Goal: Task Accomplishment & Management: Manage account settings

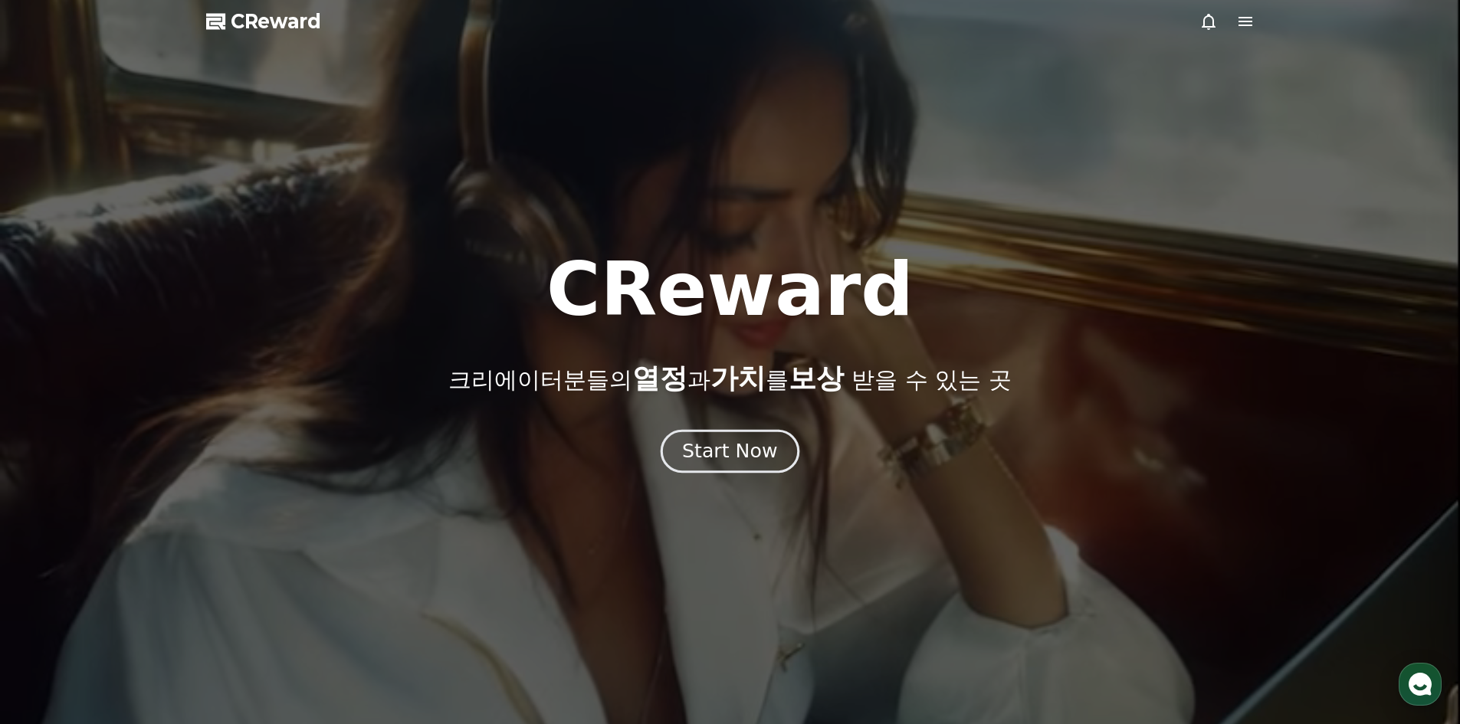
click at [737, 451] on div "Start Now" at bounding box center [729, 451] width 95 height 26
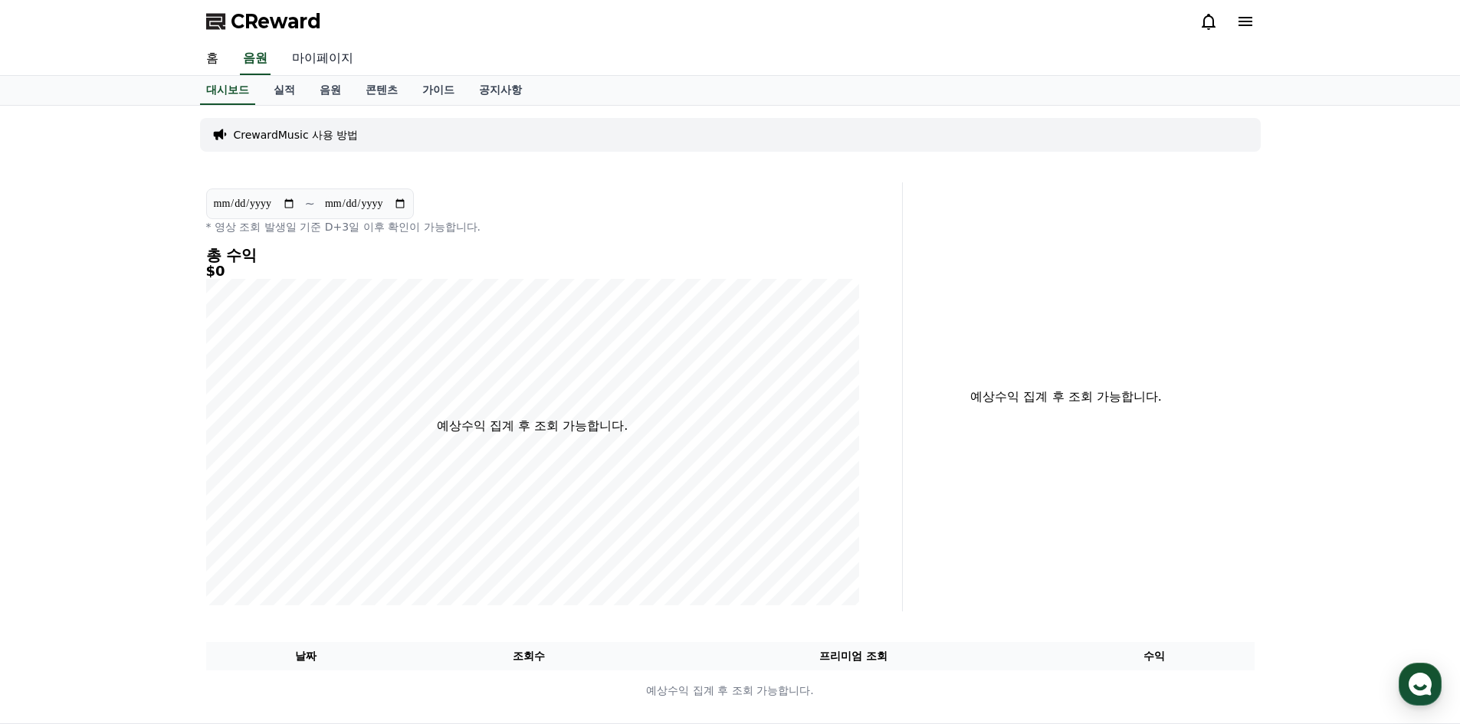
click at [315, 57] on link "마이페이지" at bounding box center [323, 59] width 86 height 32
select select "**********"
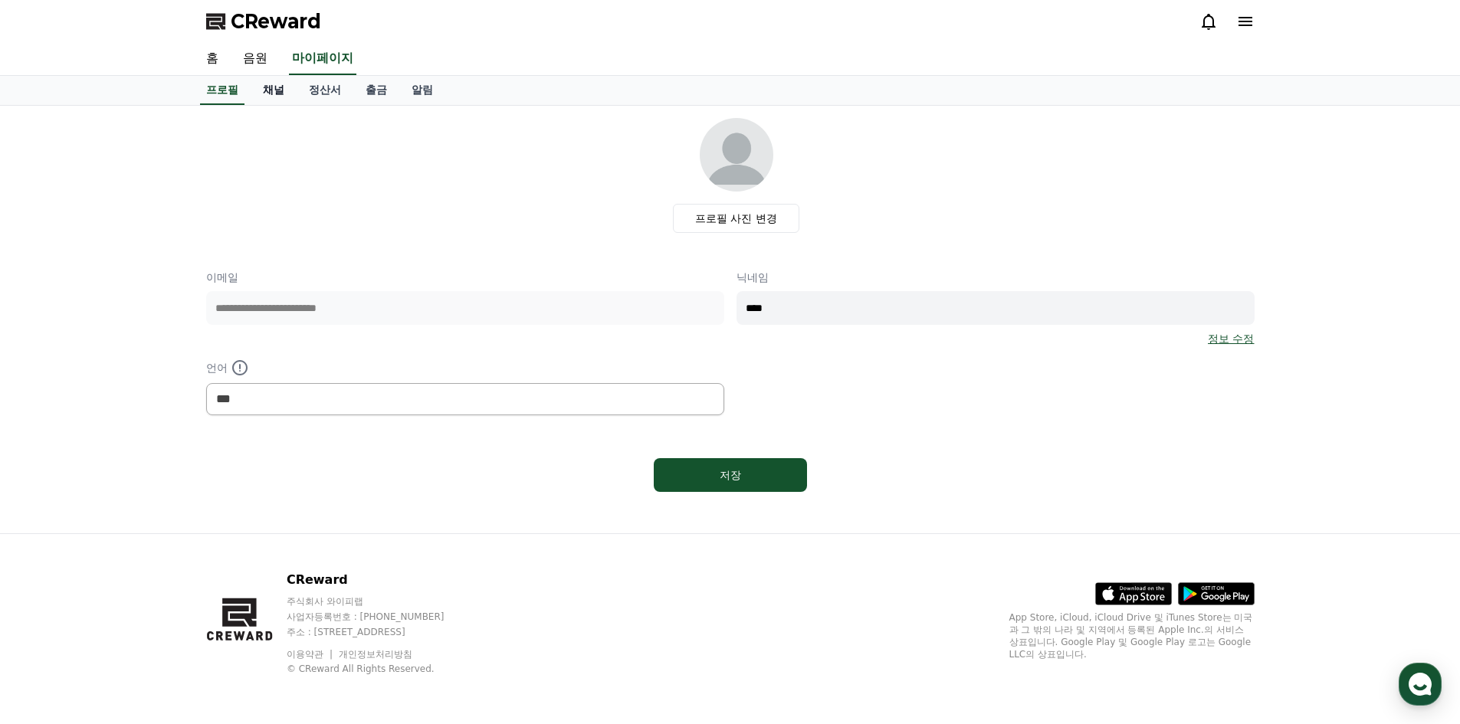
click at [280, 91] on link "채널" at bounding box center [274, 90] width 46 height 29
